Goal: Navigation & Orientation: Find specific page/section

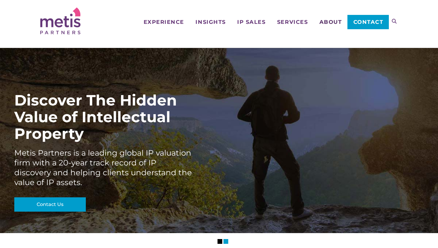
click at [327, 21] on span "About" at bounding box center [331, 21] width 23 height 5
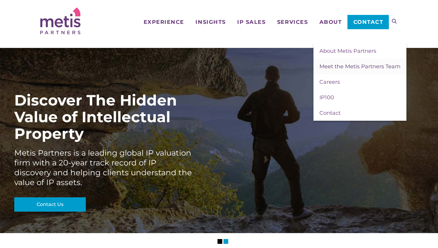
click at [326, 66] on span "Meet the Metis Partners Team" at bounding box center [360, 66] width 81 height 7
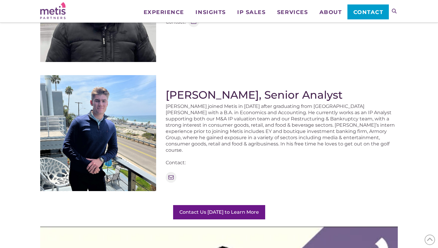
scroll to position [700, 0]
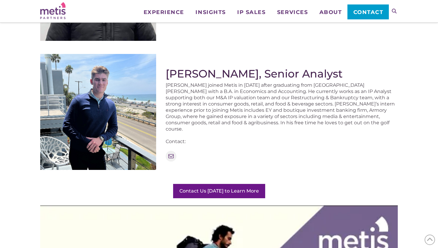
click at [134, 137] on img at bounding box center [98, 112] width 116 height 116
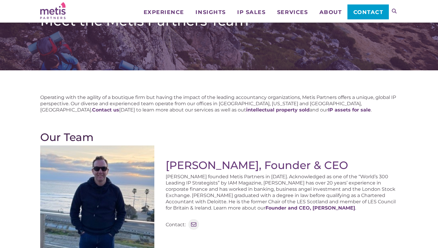
scroll to position [9, 0]
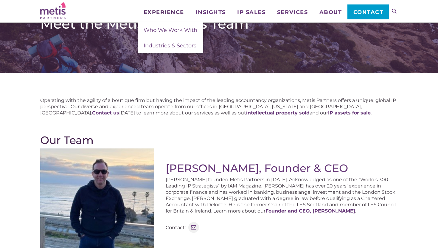
click at [161, 13] on span "Experience" at bounding box center [164, 12] width 41 height 5
click at [153, 30] on span "Who We Work With" at bounding box center [171, 30] width 54 height 7
